Goal: Task Accomplishment & Management: Manage account settings

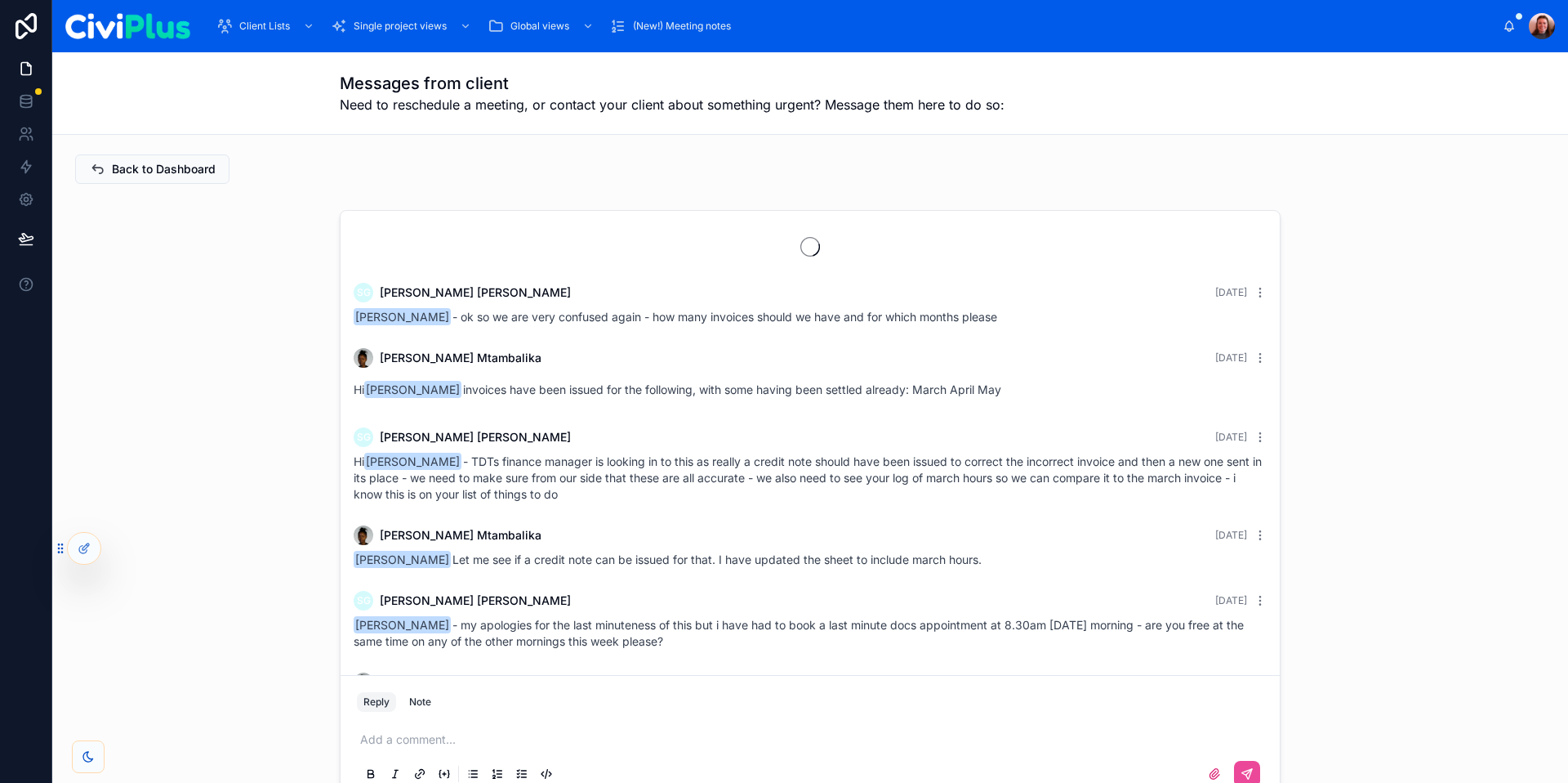
scroll to position [1564, 0]
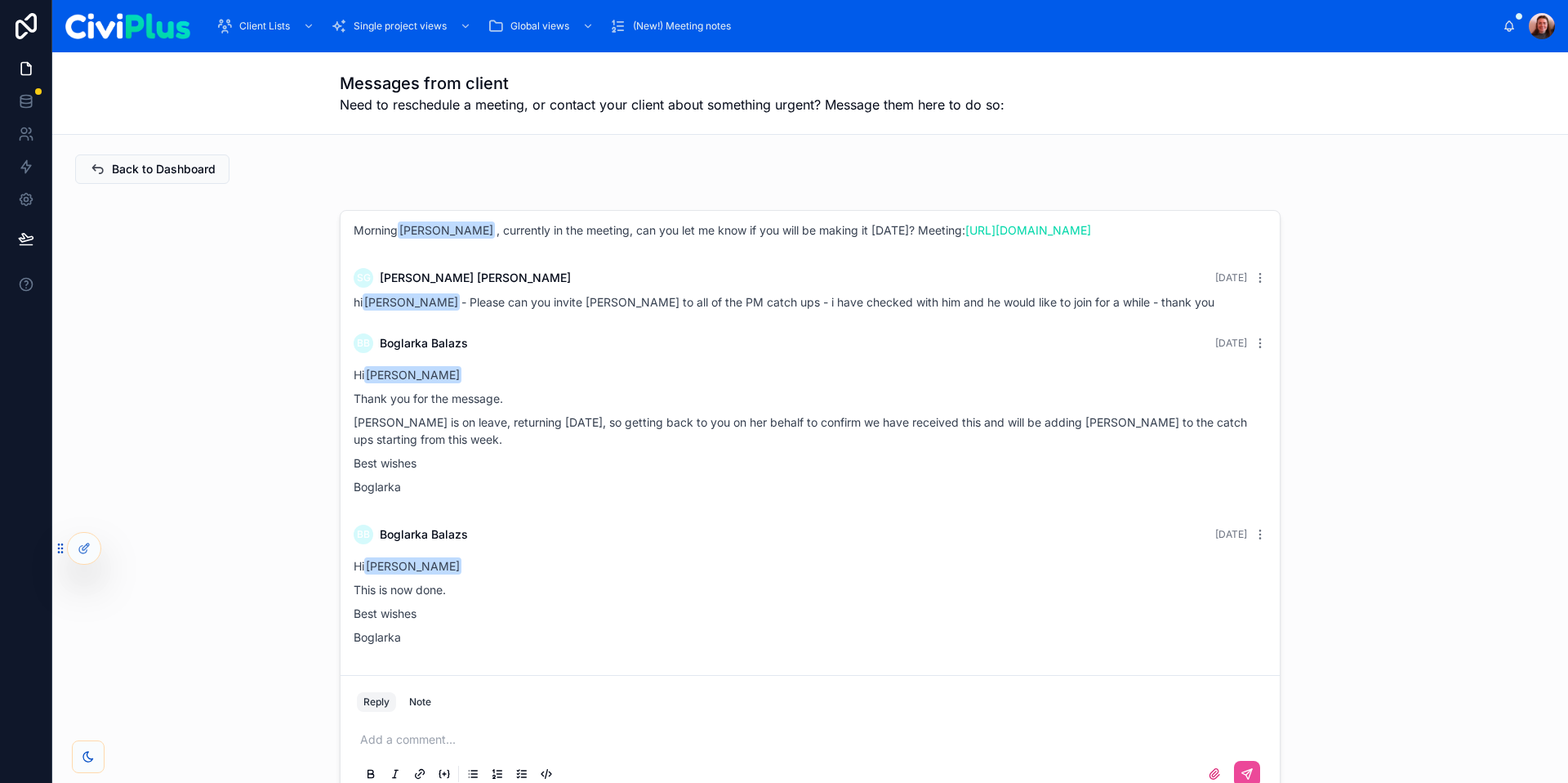
click at [795, 482] on p "Boglarka" at bounding box center [810, 486] width 913 height 17
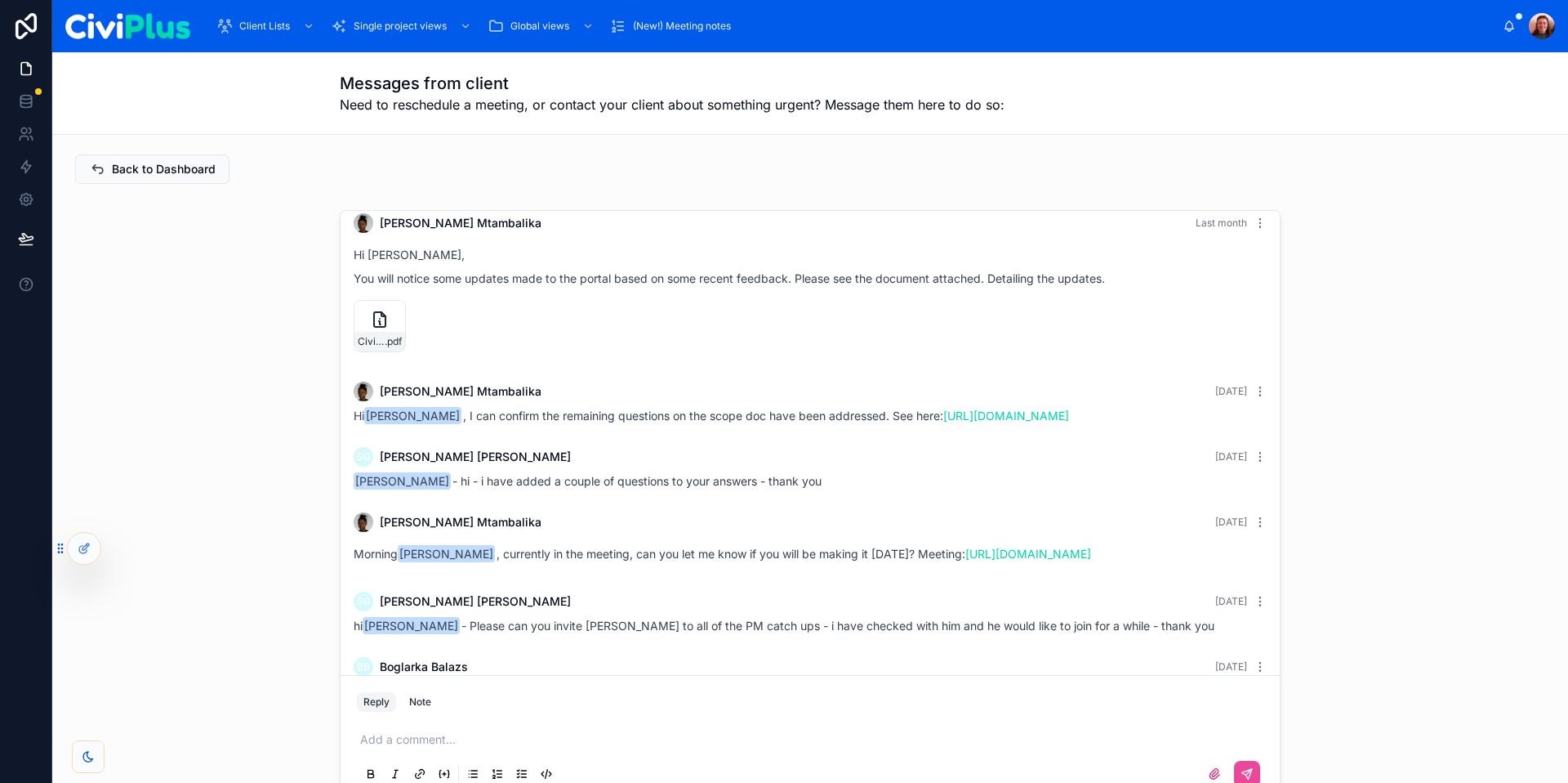
scroll to position [1222, 0]
click at [416, 71] on span "Dashboard" at bounding box center [410, 70] width 50 height 13
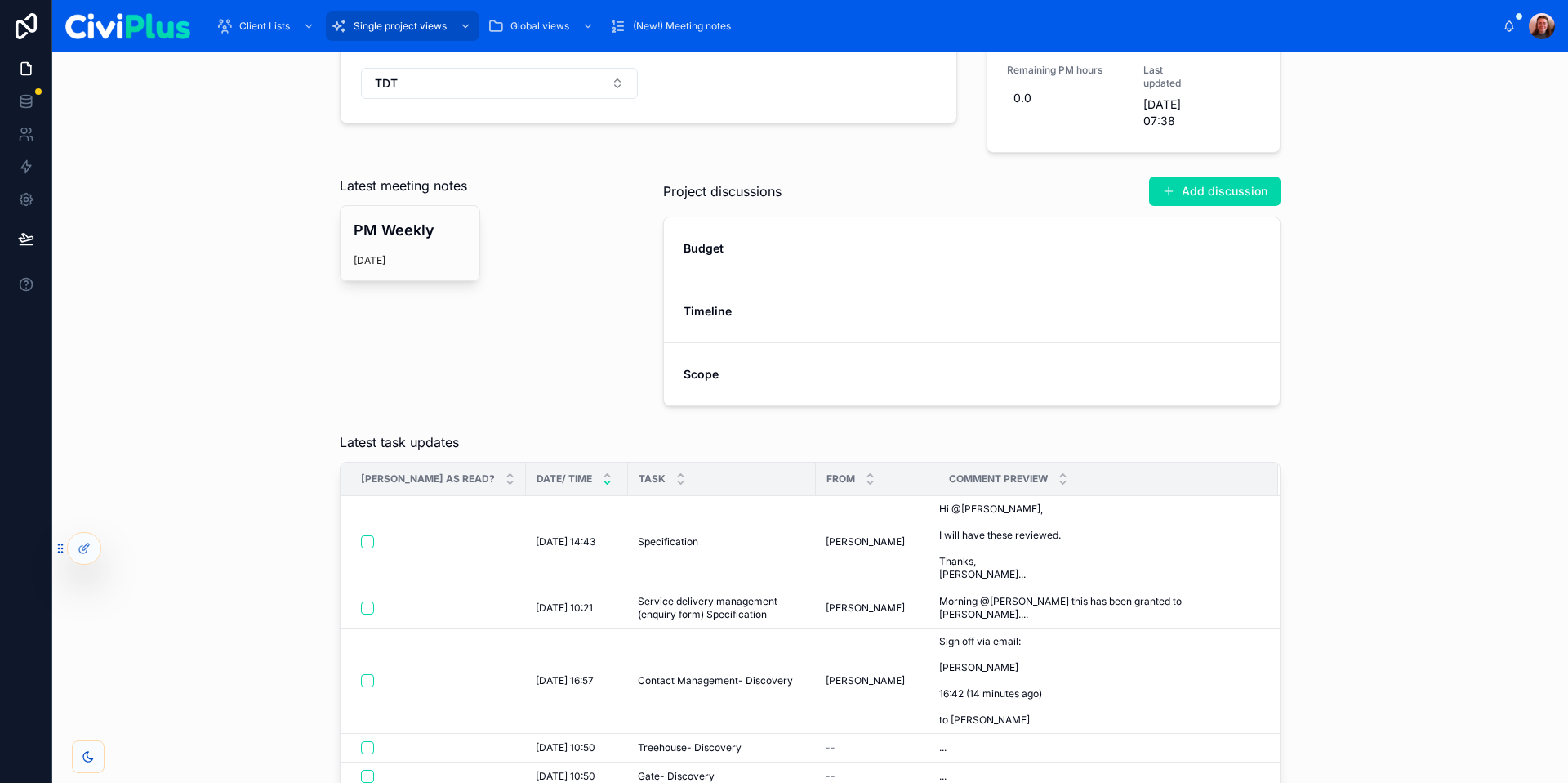
scroll to position [467, 0]
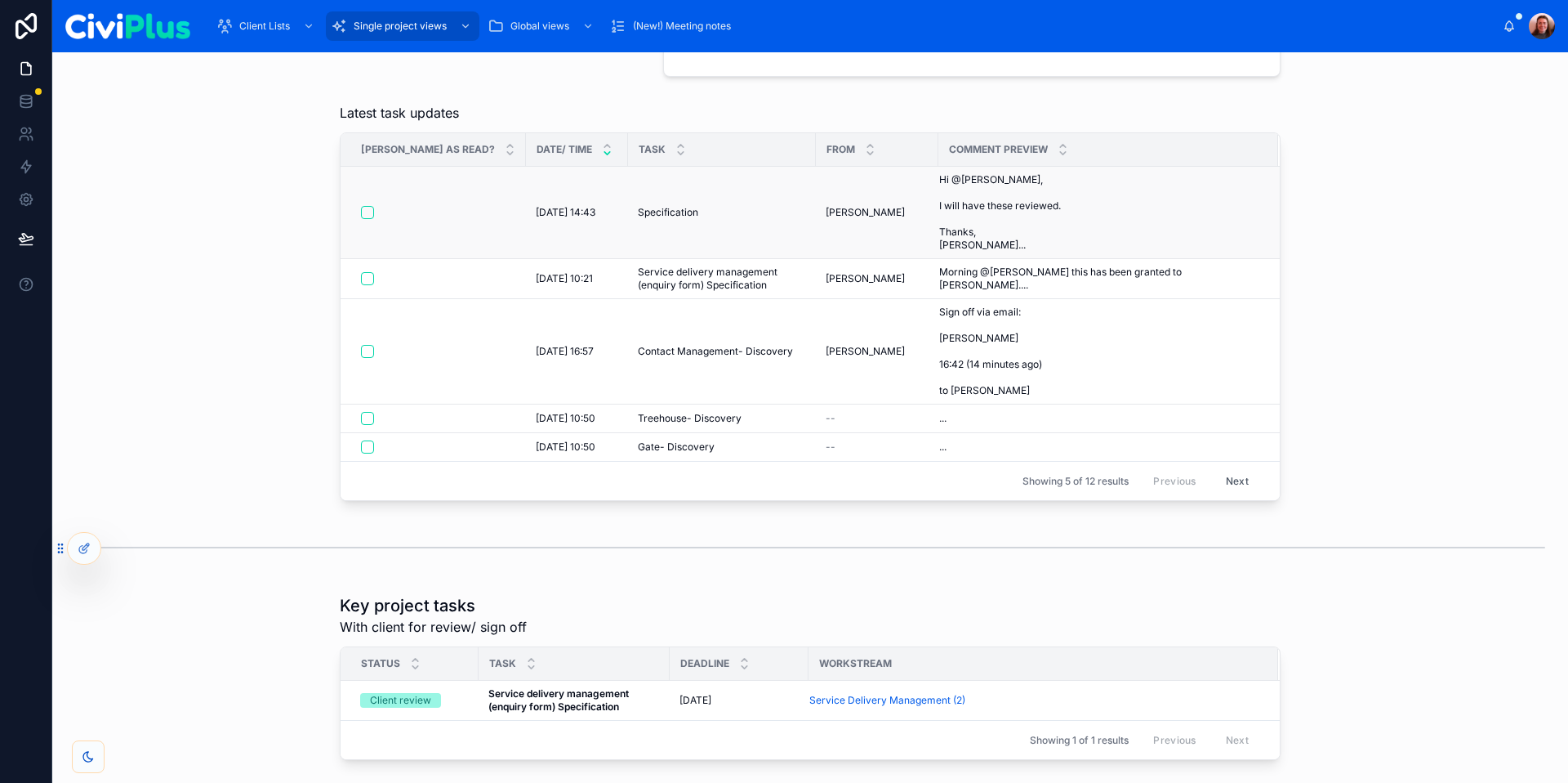
click at [683, 219] on div "Specification Specification" at bounding box center [722, 212] width 169 height 13
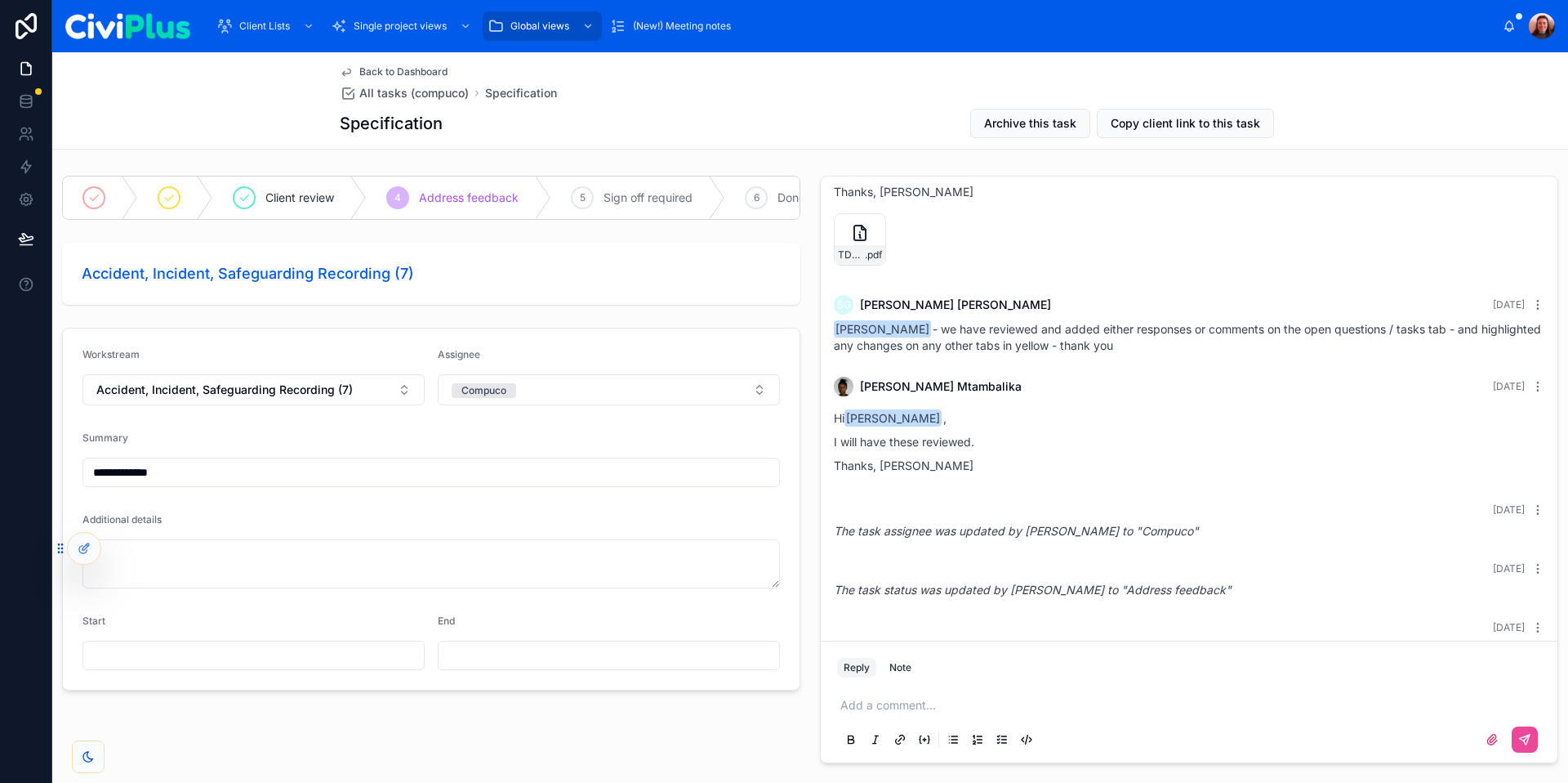
scroll to position [329, 0]
drag, startPoint x: 1144, startPoint y: 370, endPoint x: 1082, endPoint y: 346, distance: 66.5
click at [1082, 346] on div "[PERSON_NAME] - we have reviewed and added either responses or comments on the …" at bounding box center [1189, 338] width 711 height 32
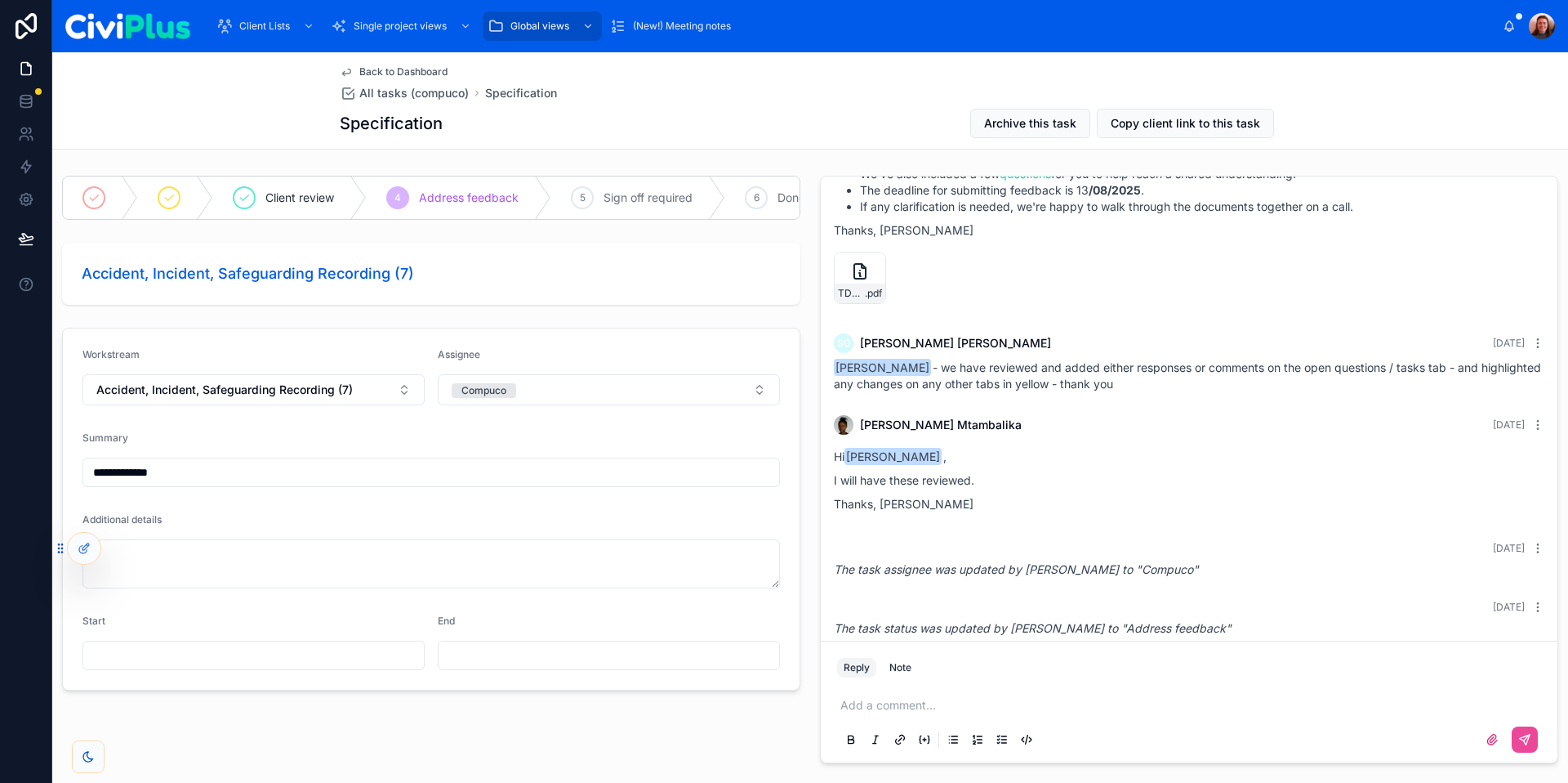
scroll to position [371, 0]
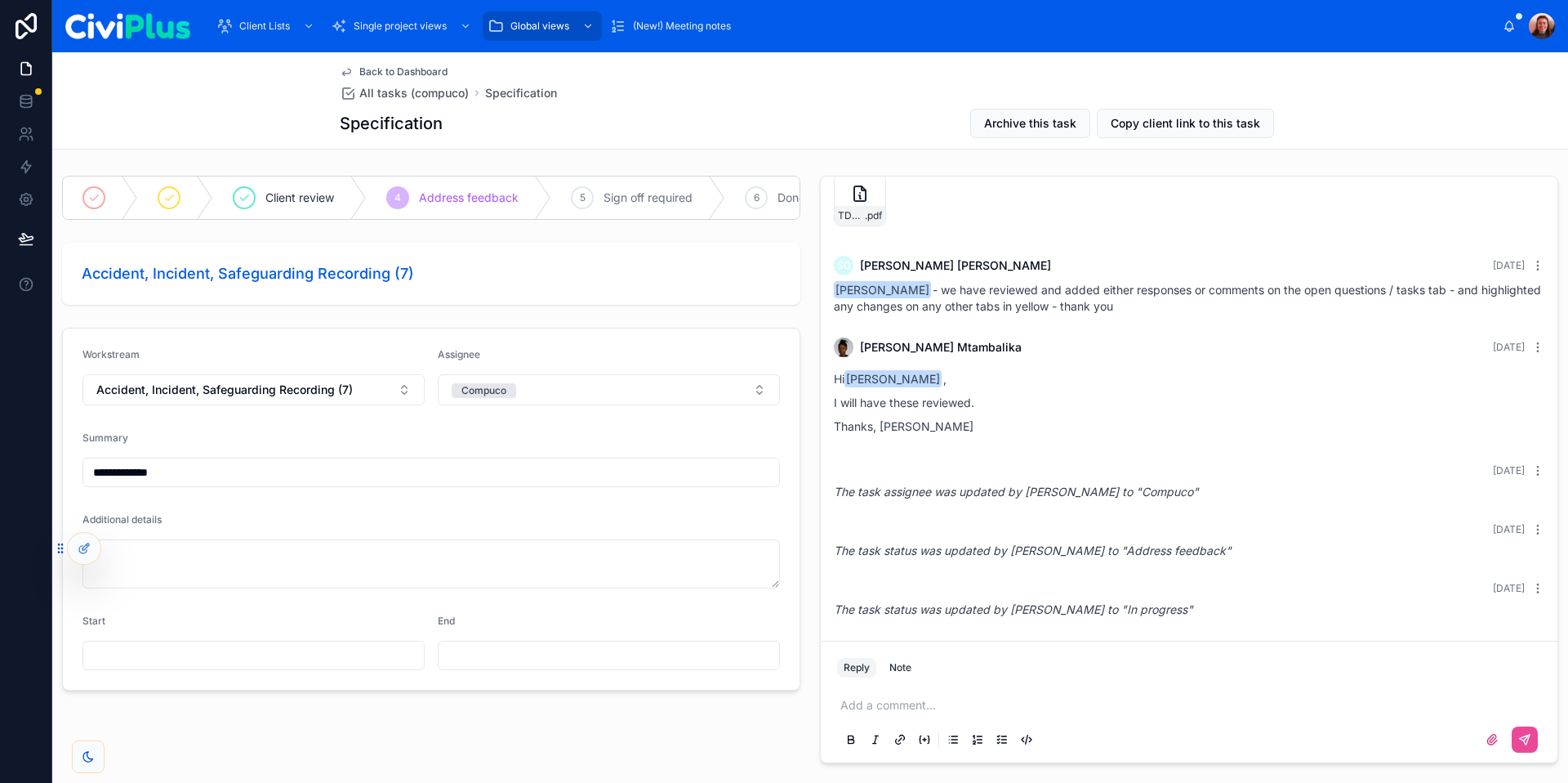
click at [1389, 406] on div "Hi [PERSON_NAME] , I will have these reviewed. Thanks, [PERSON_NAME]" at bounding box center [1189, 402] width 711 height 64
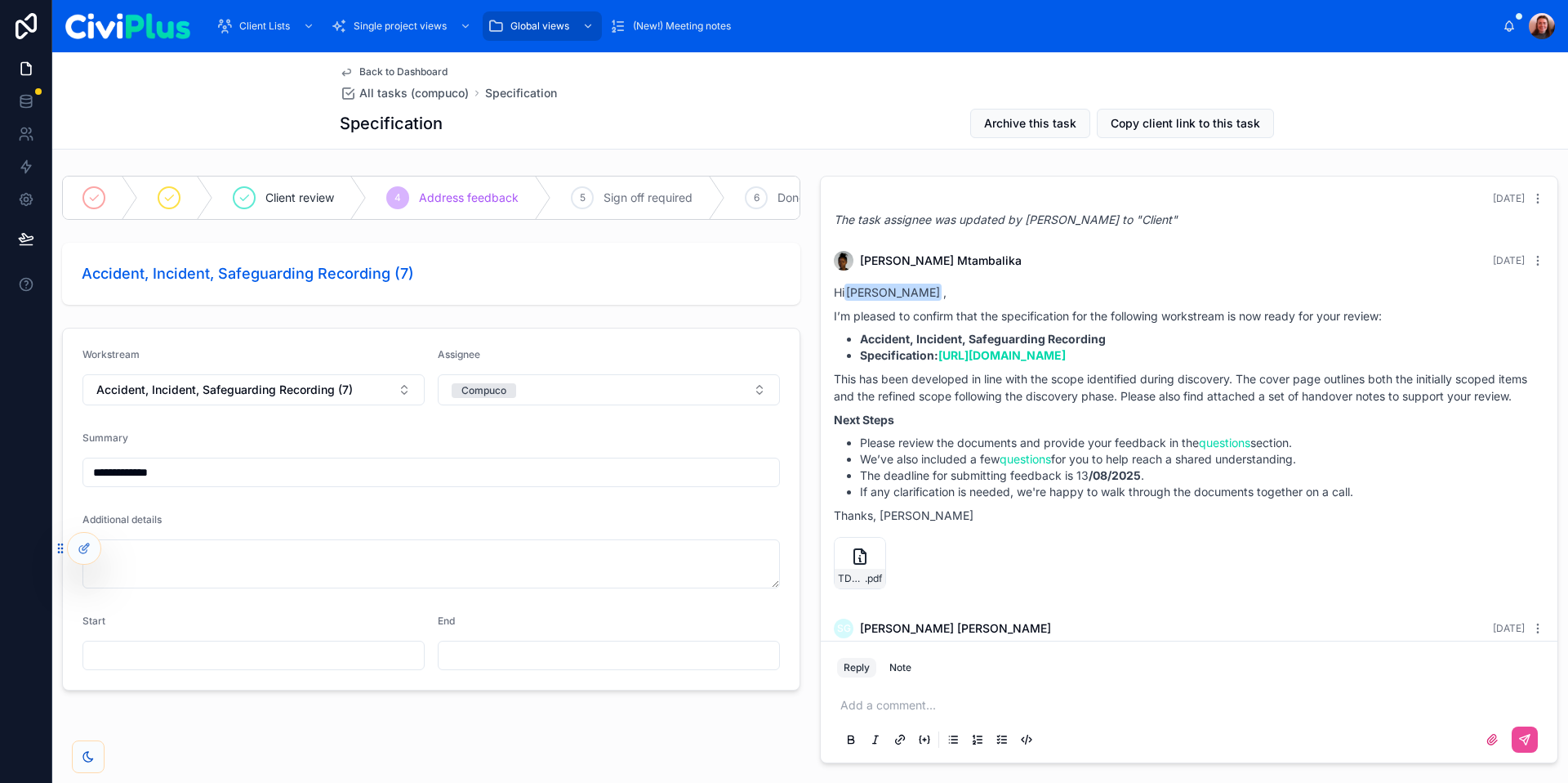
scroll to position [0, 0]
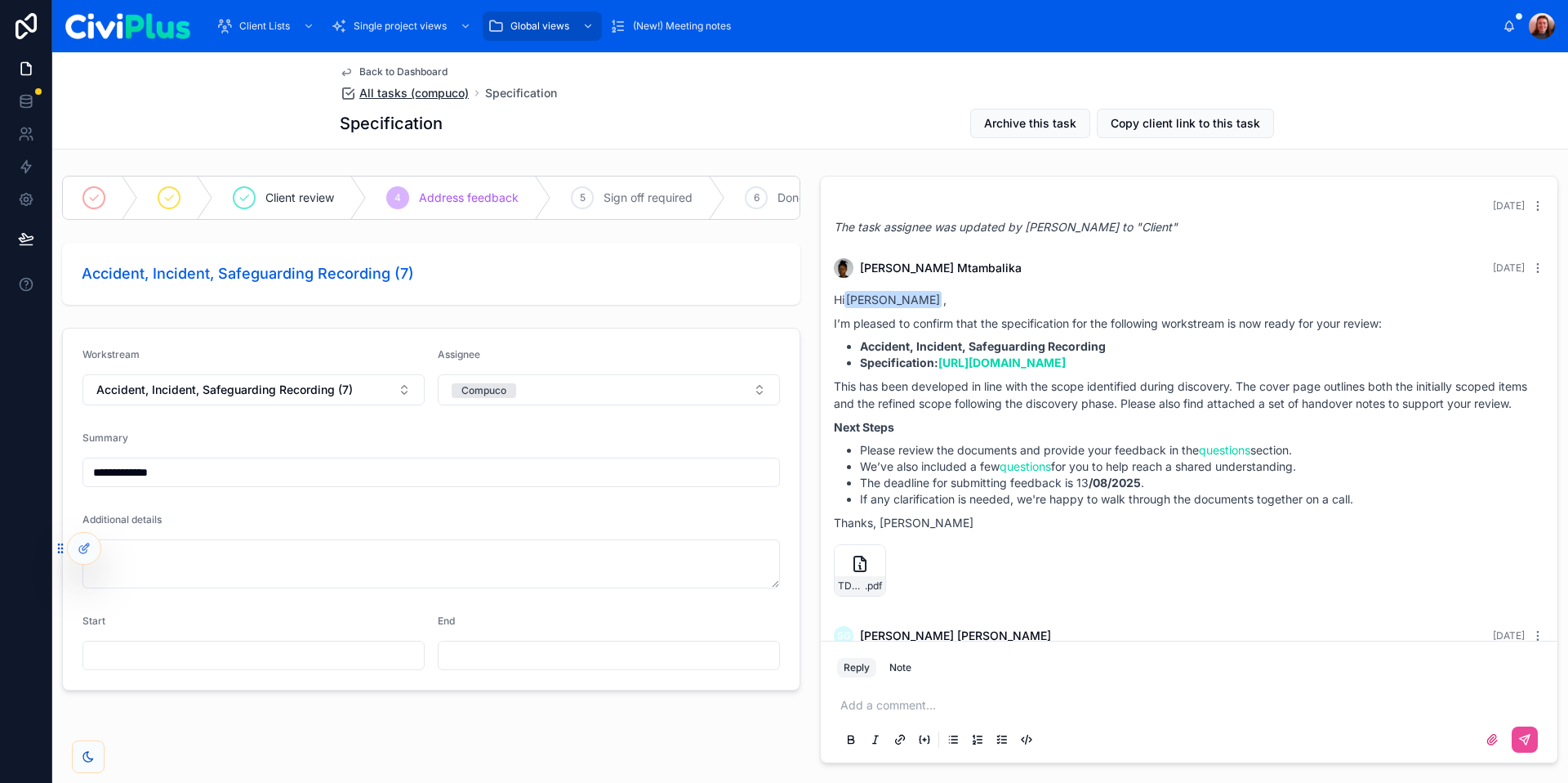
click at [453, 98] on span "All tasks (compuco)" at bounding box center [413, 93] width 109 height 16
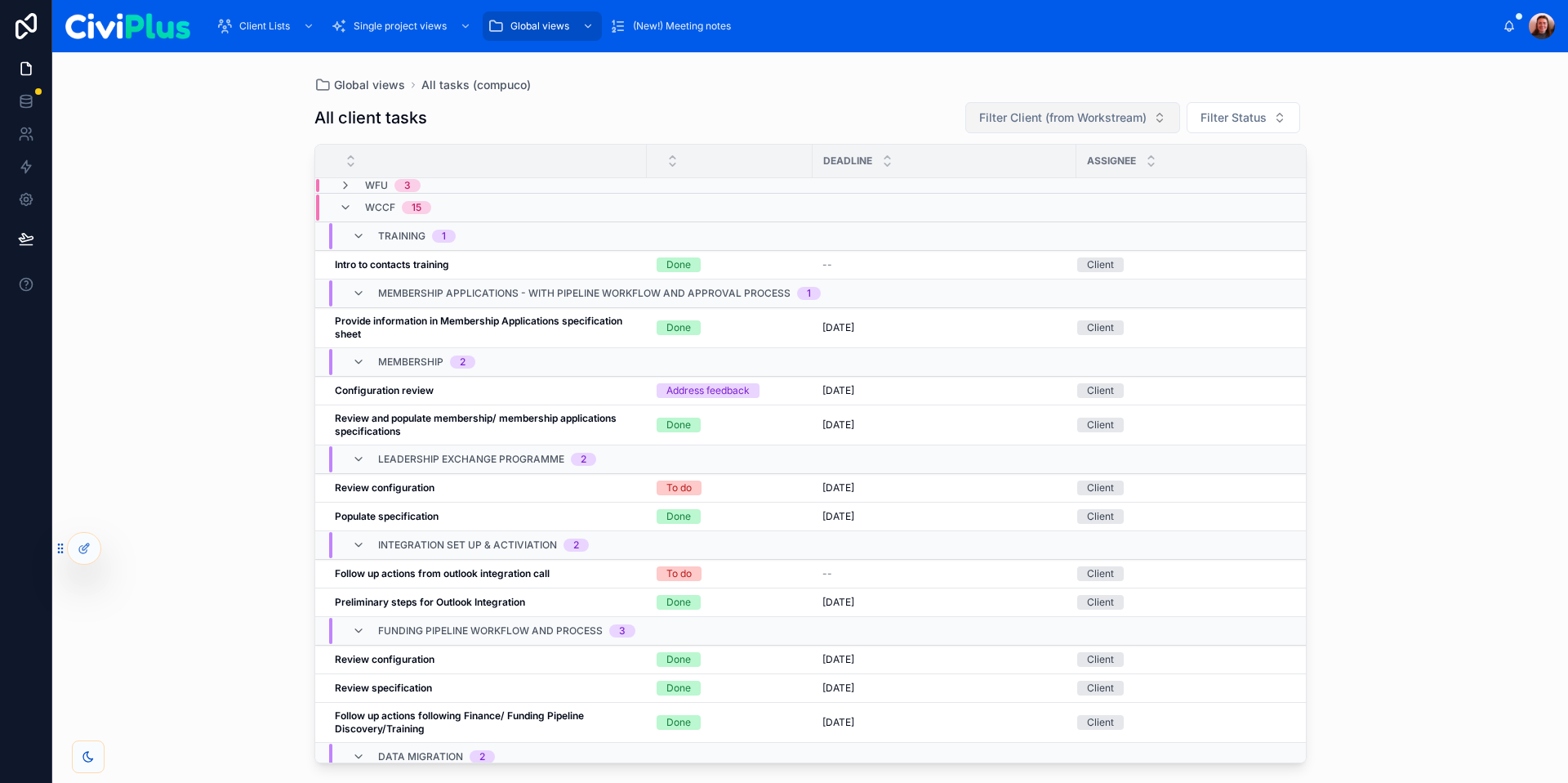
click at [1085, 113] on span "Filter Client (from Workstream)" at bounding box center [1062, 117] width 168 height 16
type input "***"
click at [1037, 185] on div "TDT" at bounding box center [1072, 184] width 208 height 27
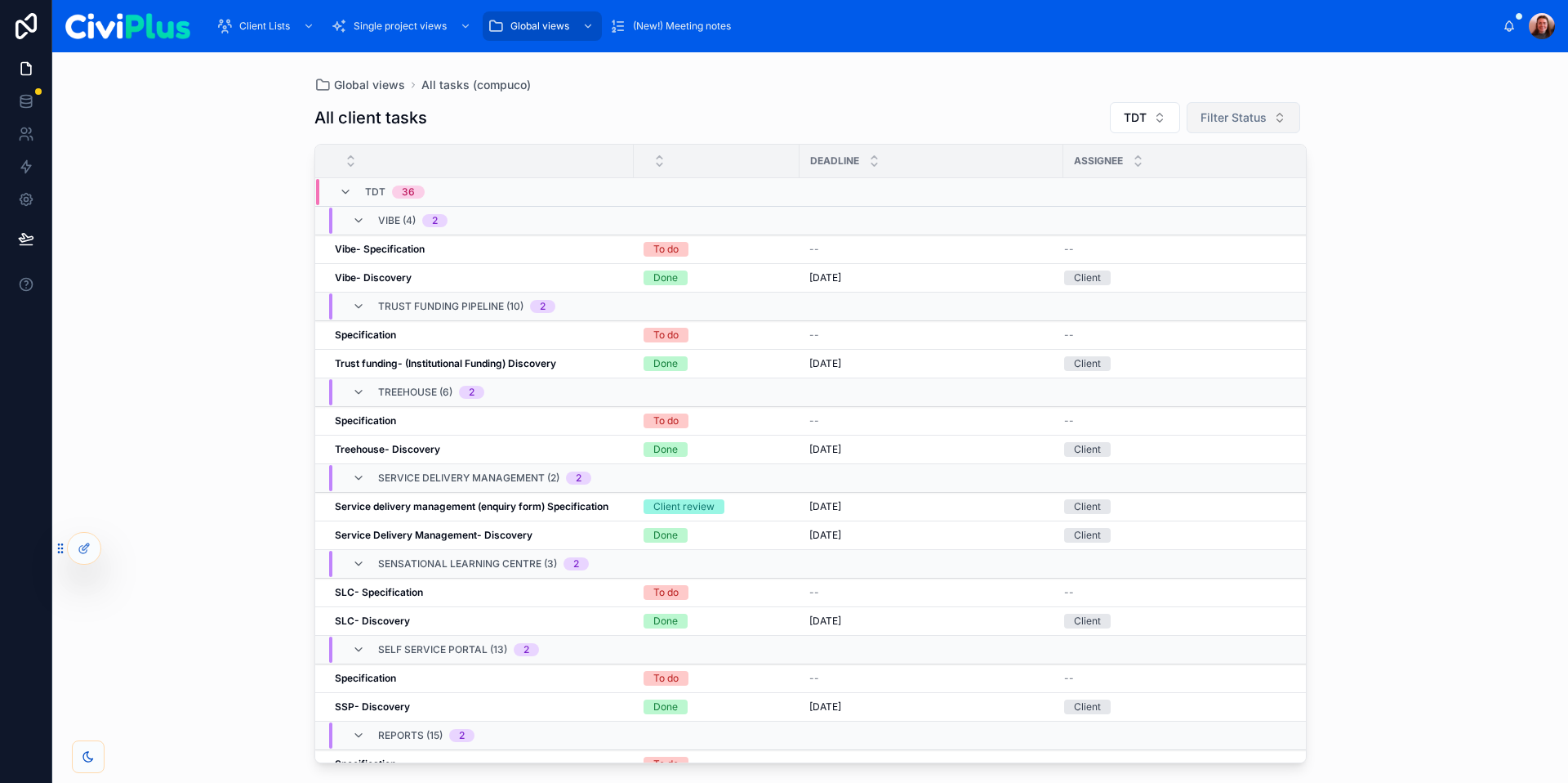
click at [1247, 127] on button "Filter Status" at bounding box center [1243, 118] width 114 height 31
click at [1387, 140] on div "Global views All tasks (compuco) All client tasks TDT Filter Status Deadline As…" at bounding box center [810, 417] width 1516 height 731
click at [415, 32] on span "Single project views" at bounding box center [400, 27] width 93 height 13
click at [409, 63] on div "Dashboard" at bounding box center [403, 70] width 80 height 27
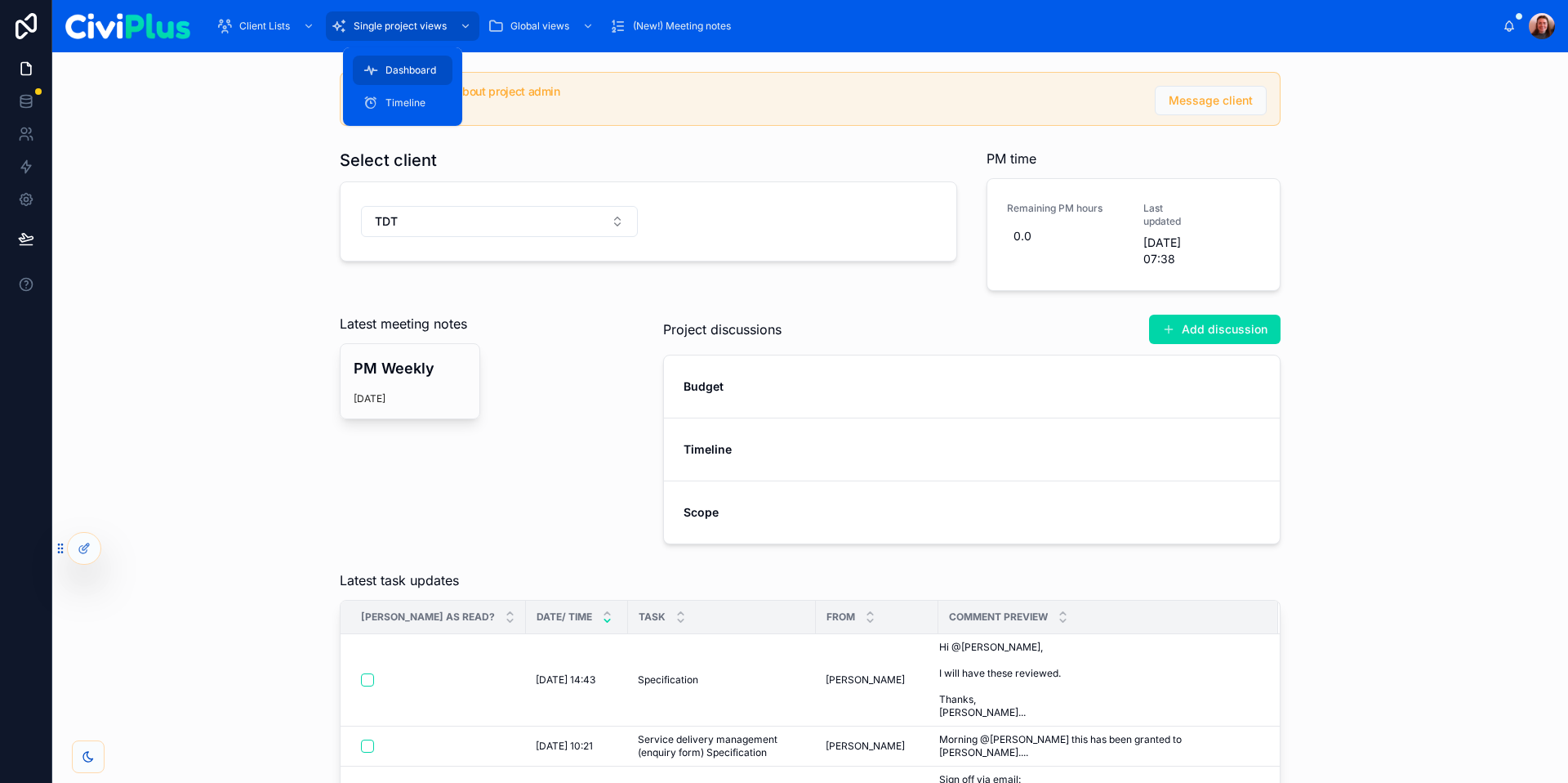
click at [274, 271] on div "Message client about project admin Message client Select client TDT PM time Rem…" at bounding box center [810, 308] width 1489 height 485
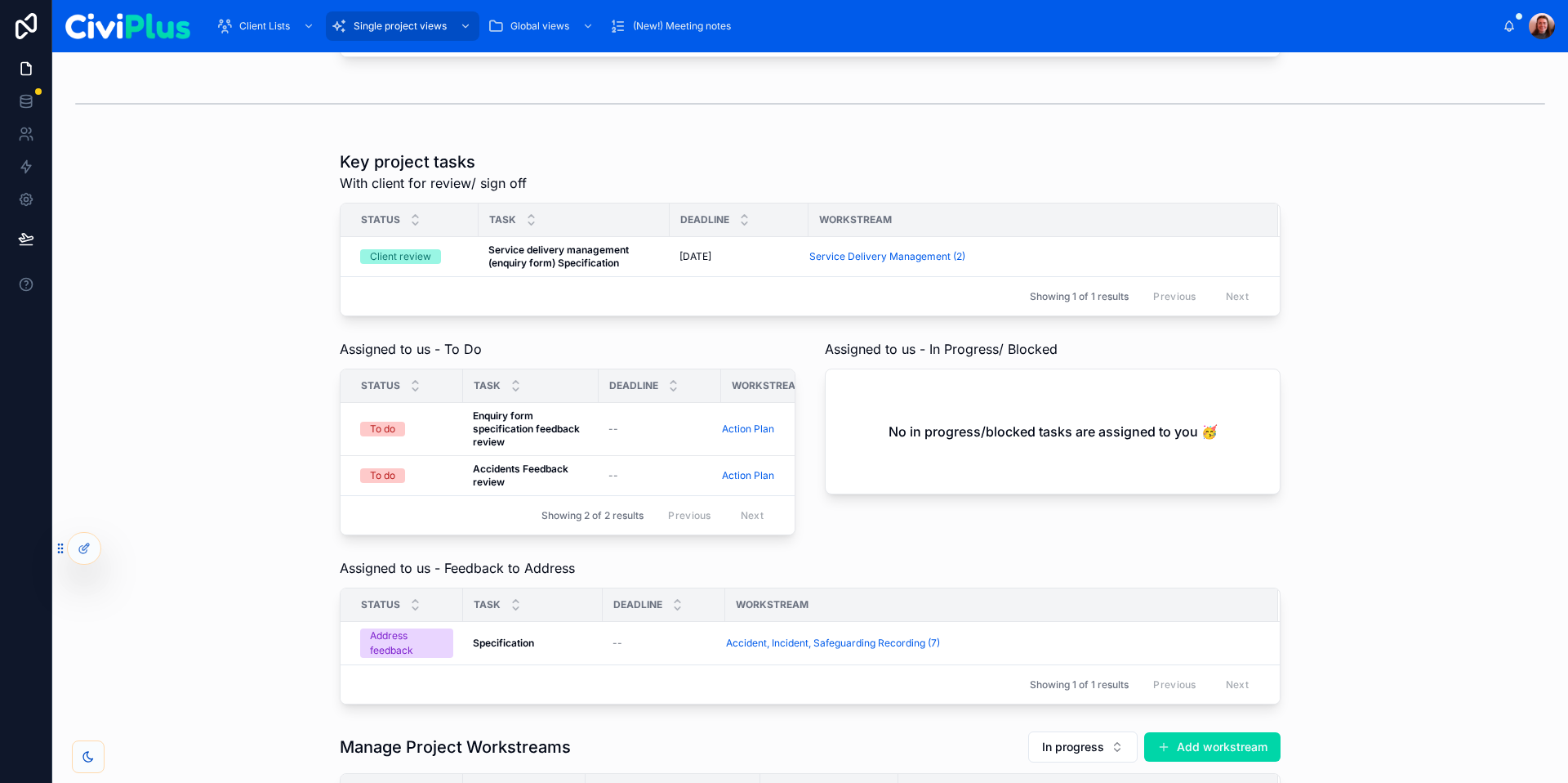
scroll to position [913, 0]
click at [613, 267] on strong "Service delivery management (enquiry form) Specification" at bounding box center [559, 254] width 143 height 26
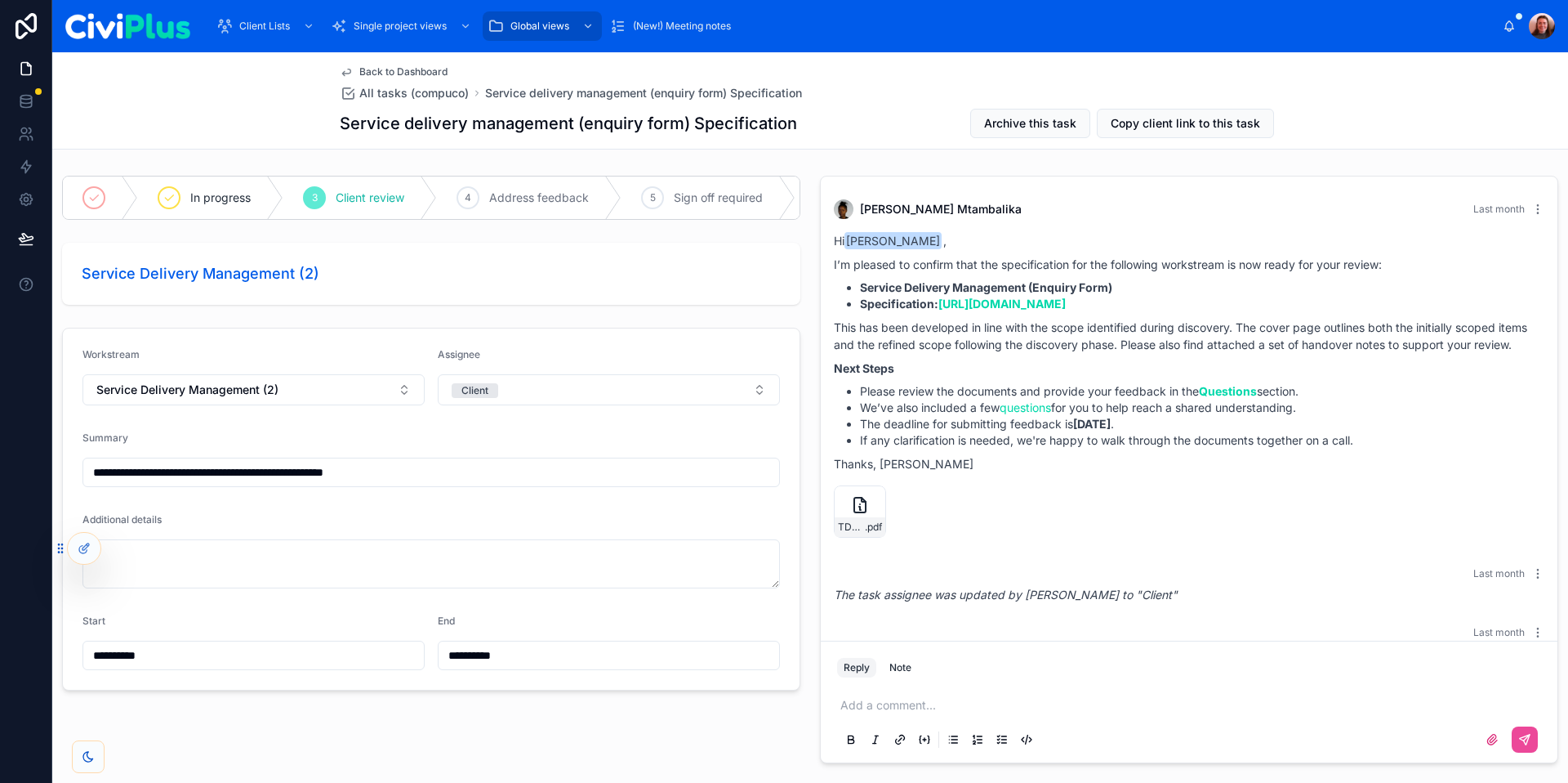
click at [1532, 199] on div "[PERSON_NAME] Last month" at bounding box center [1189, 209] width 711 height 20
click at [1535, 205] on icon at bounding box center [1538, 209] width 13 height 13
click at [1241, 208] on div "[PERSON_NAME] Last month" at bounding box center [1189, 209] width 711 height 20
